Goal: Task Accomplishment & Management: Complete application form

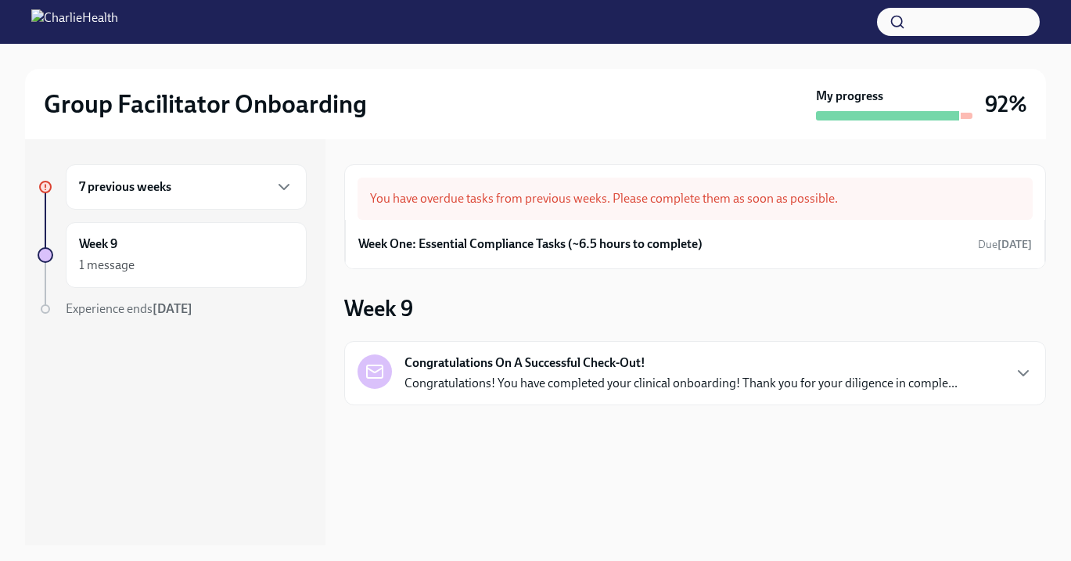
click at [167, 190] on h6 "7 previous weeks" at bounding box center [125, 186] width 92 height 17
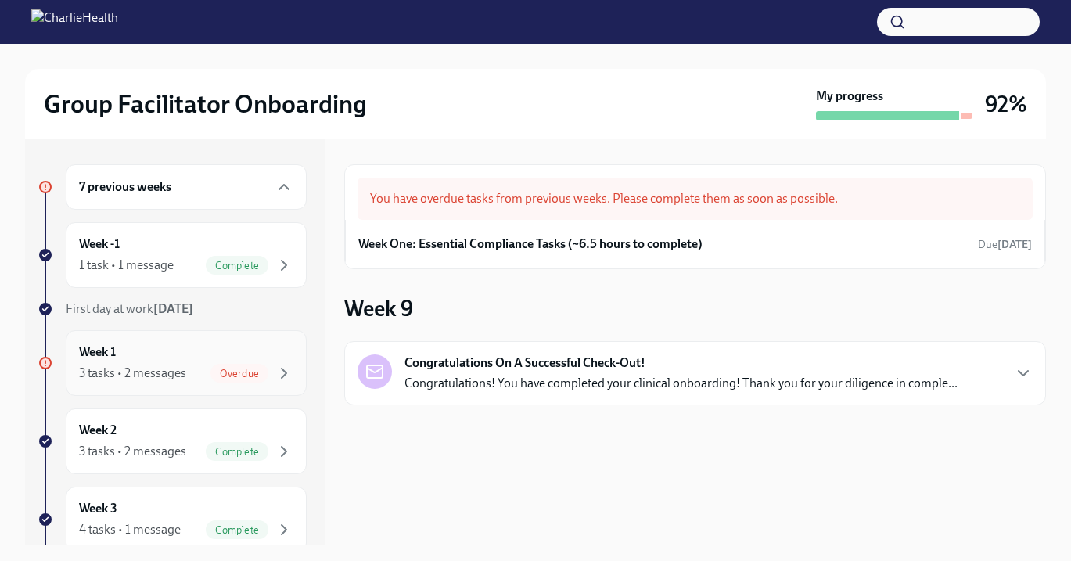
click at [200, 372] on div "3 tasks • 2 messages Overdue" at bounding box center [186, 373] width 214 height 19
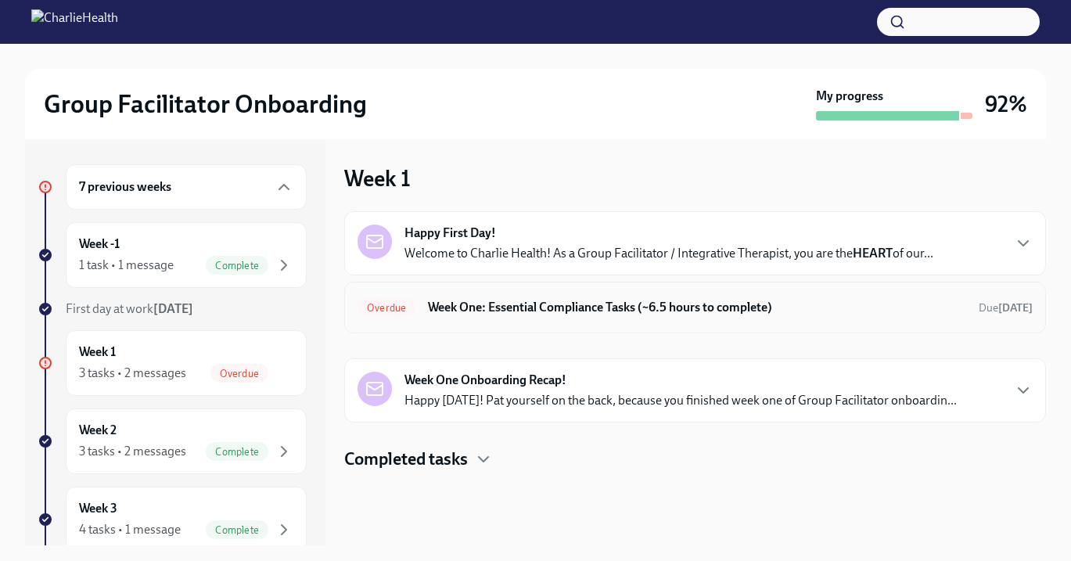
click at [530, 304] on h6 "Week One: Essential Compliance Tasks (~6.5 hours to complete)" at bounding box center [697, 307] width 538 height 17
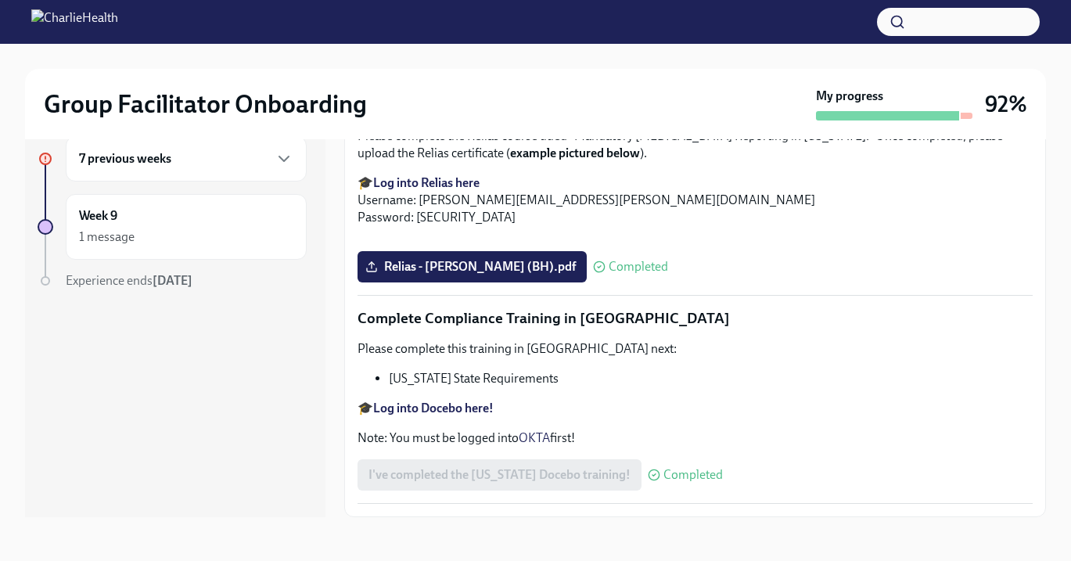
scroll to position [3466, 0]
click at [142, 224] on div "Week 9 1 message" at bounding box center [186, 226] width 214 height 39
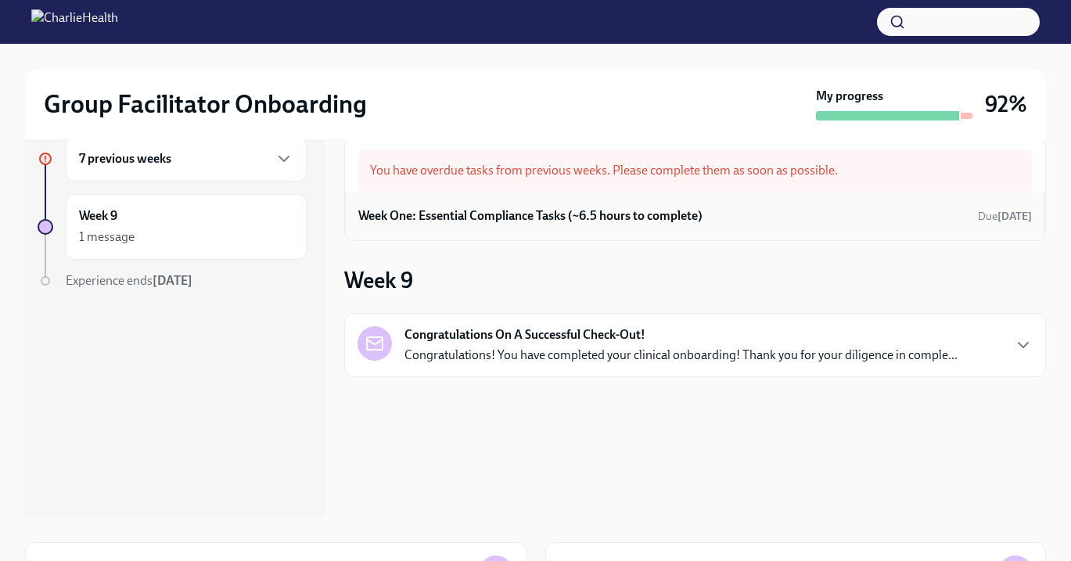
click at [490, 218] on h6 "Week One: Essential Compliance Tasks (~6.5 hours to complete)" at bounding box center [530, 215] width 344 height 17
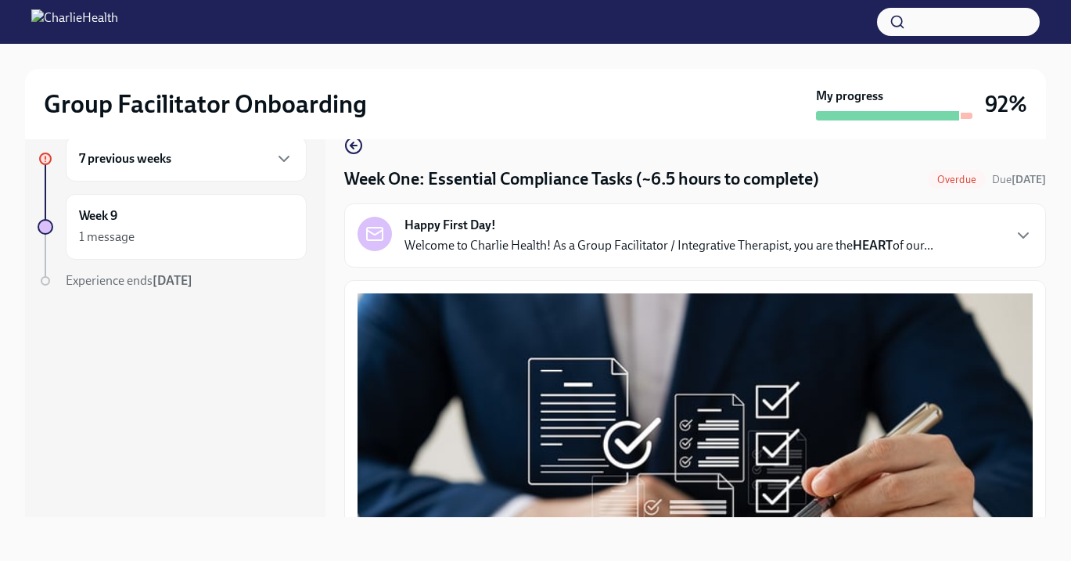
scroll to position [23, 0]
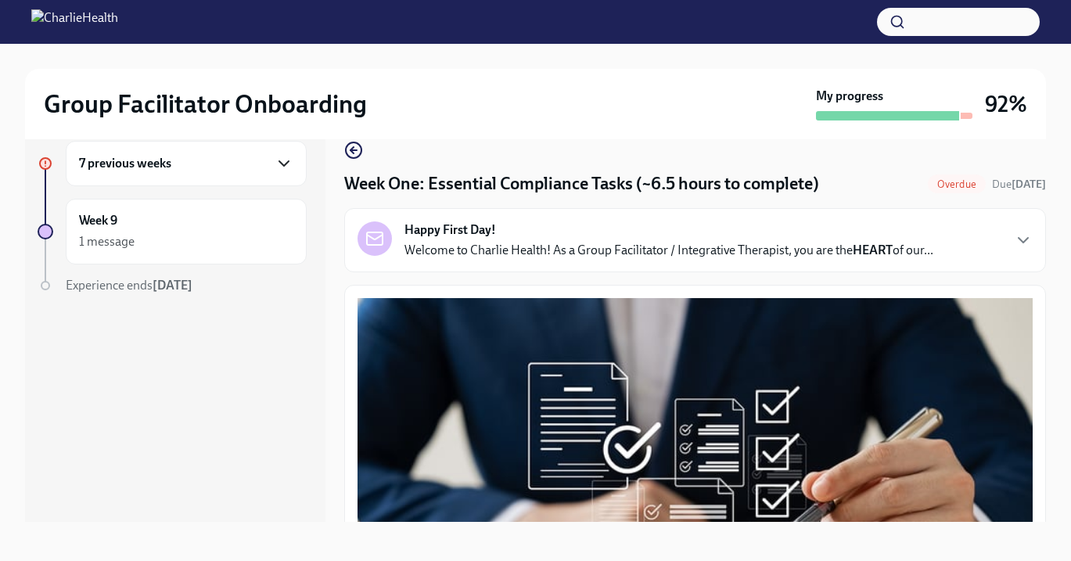
click at [282, 162] on icon "button" at bounding box center [284, 163] width 19 height 19
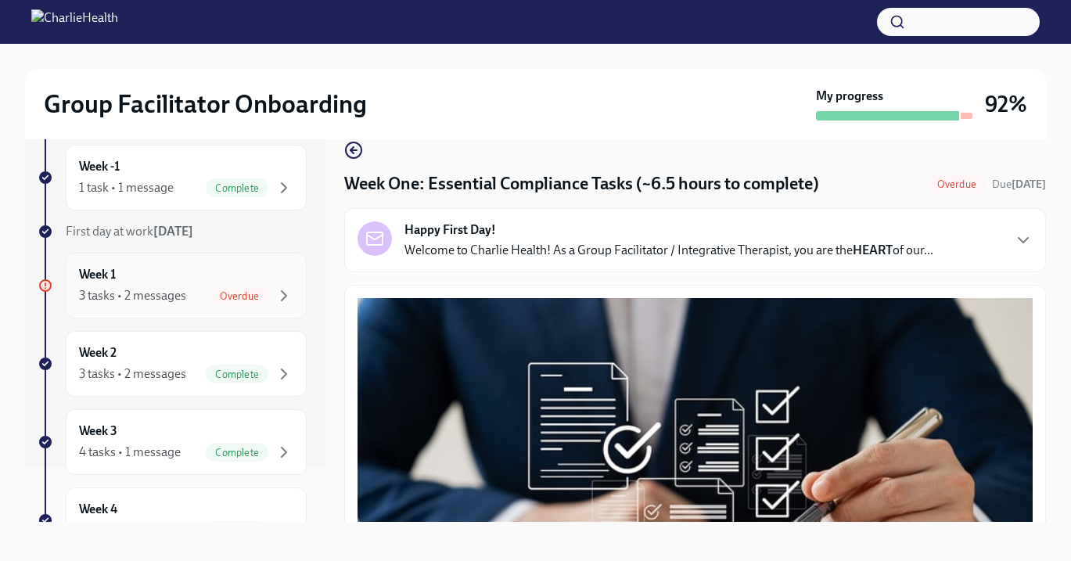
scroll to position [56, 0]
click at [217, 363] on div "Complete" at bounding box center [237, 372] width 63 height 19
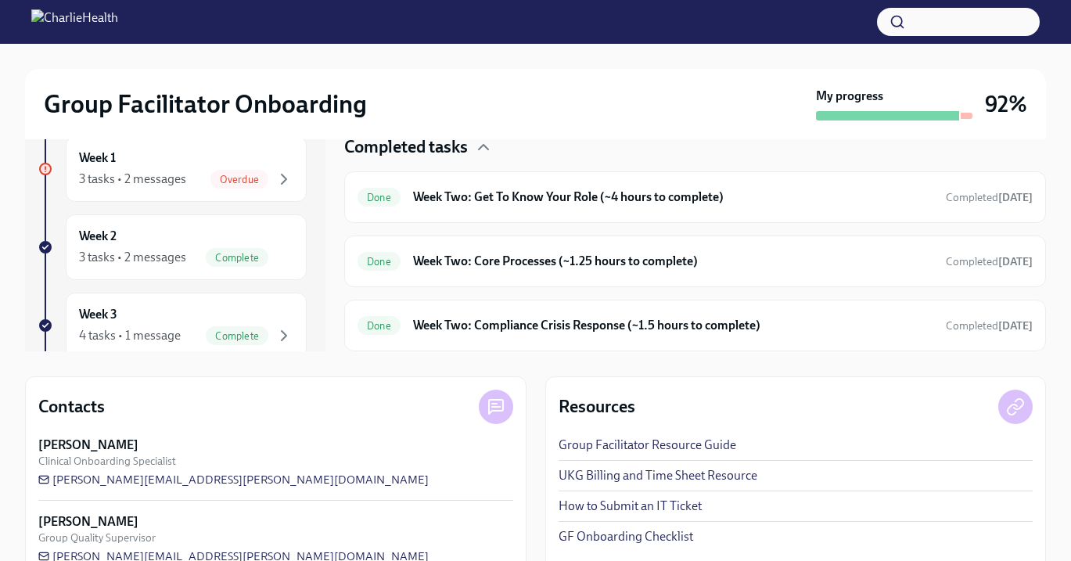
scroll to position [229, 0]
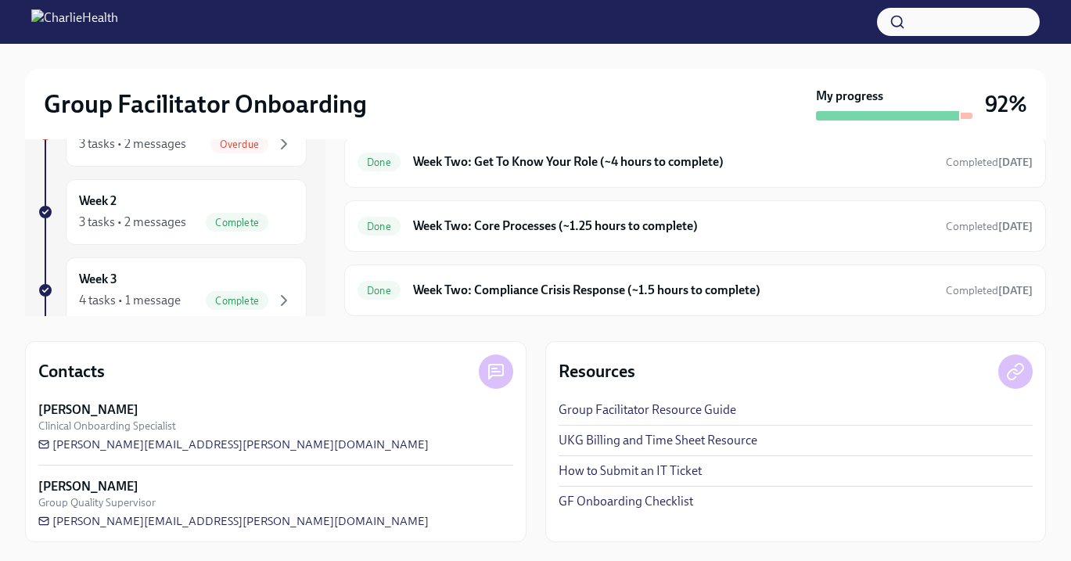
click at [621, 440] on link "UKG Billing and Time Sheet Resource" at bounding box center [658, 440] width 199 height 17
